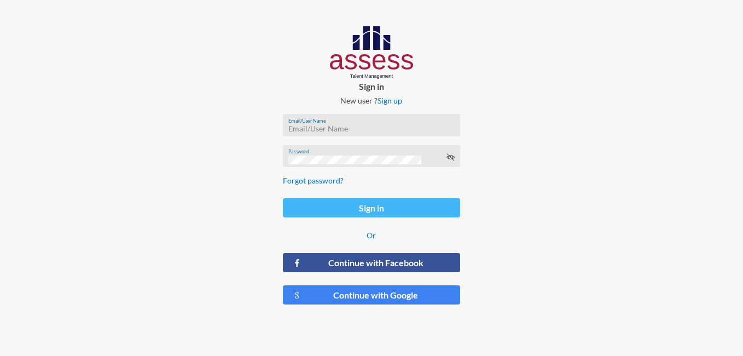
type input "[EMAIL_ADDRESS][DOMAIN_NAME]"
click at [396, 209] on button "Sign in" at bounding box center [372, 207] width 178 height 19
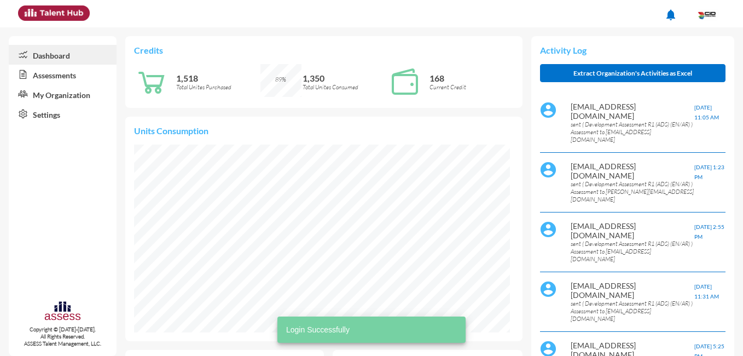
scroll to position [85, 170]
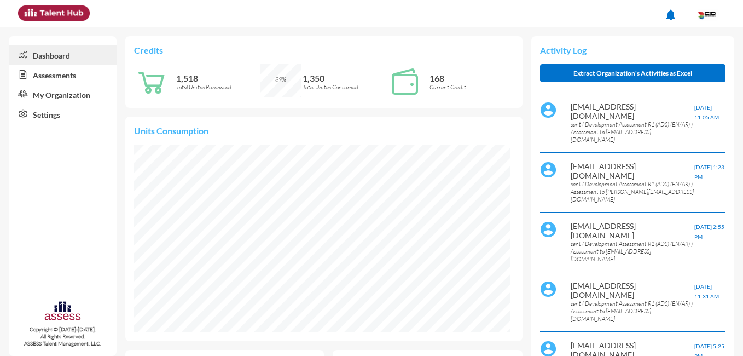
click at [75, 75] on link "Assessments" at bounding box center [63, 75] width 108 height 20
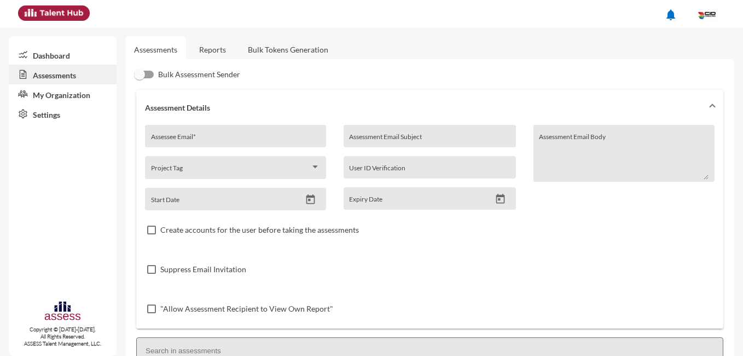
click at [219, 50] on link "Reports" at bounding box center [213, 49] width 44 height 27
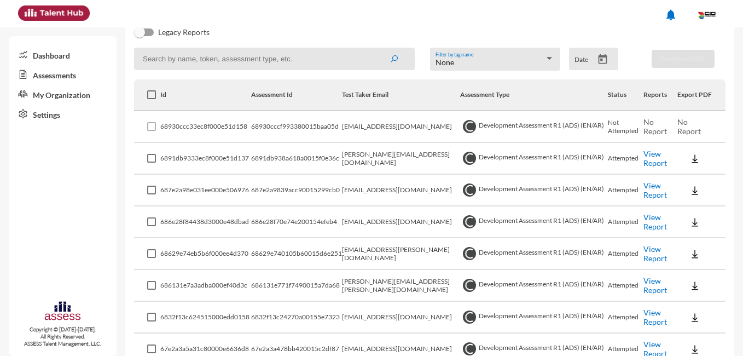
scroll to position [146, 0]
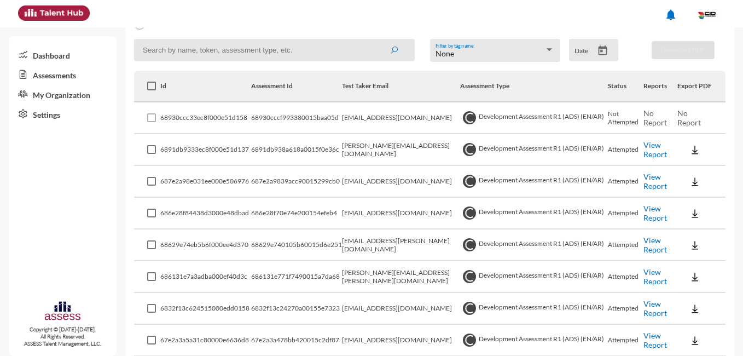
click at [691, 147] on img at bounding box center [695, 150] width 11 height 11
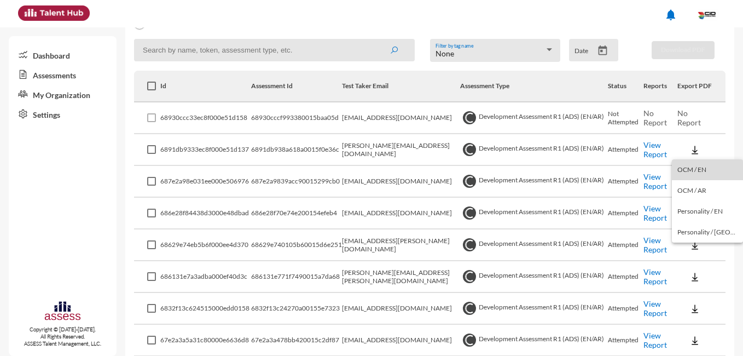
click at [722, 168] on button "OCM / EN" at bounding box center [707, 169] width 71 height 21
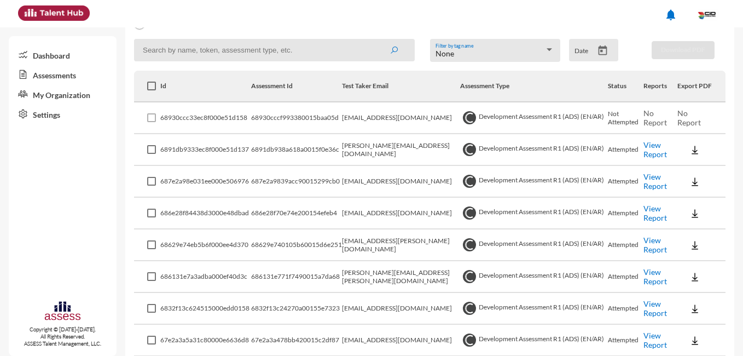
click at [690, 153] on img at bounding box center [695, 150] width 11 height 11
click at [722, 210] on button "Personality / EN" at bounding box center [707, 211] width 71 height 21
click at [393, 15] on div "notifications" at bounding box center [372, 13] width 719 height 27
